Goal: Check status: Check status

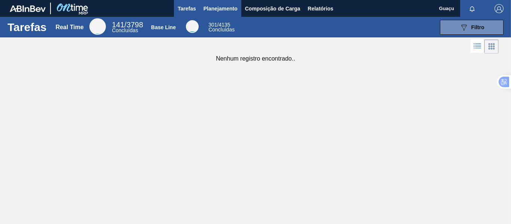
click at [225, 9] on span "Planejamento" at bounding box center [221, 8] width 34 height 9
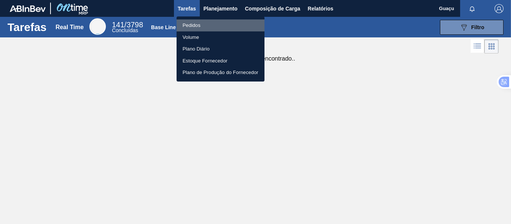
click at [204, 27] on li "Pedidos" at bounding box center [221, 25] width 88 height 12
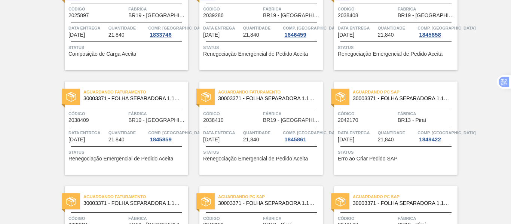
scroll to position [383, 0]
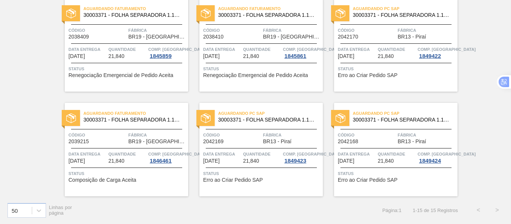
click at [397, 163] on div "Quantidade 21,840" at bounding box center [397, 157] width 38 height 13
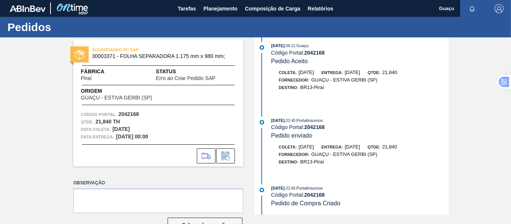
scroll to position [23, 0]
